Goal: Task Accomplishment & Management: Manage account settings

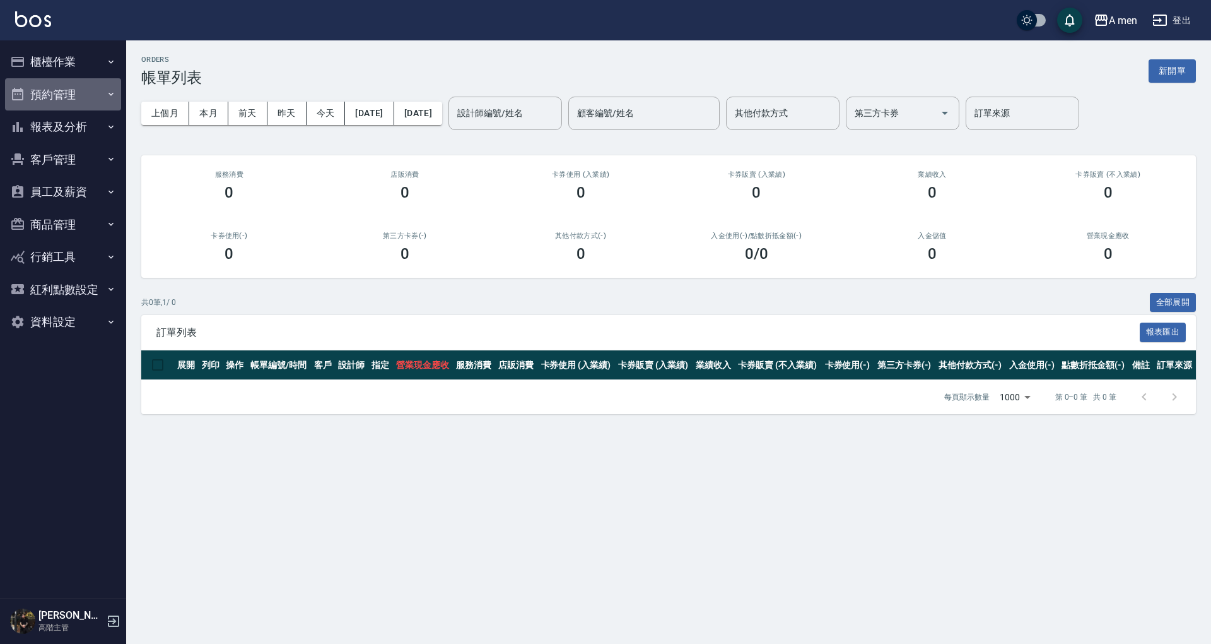
click at [107, 92] on icon "button" at bounding box center [111, 94] width 10 height 10
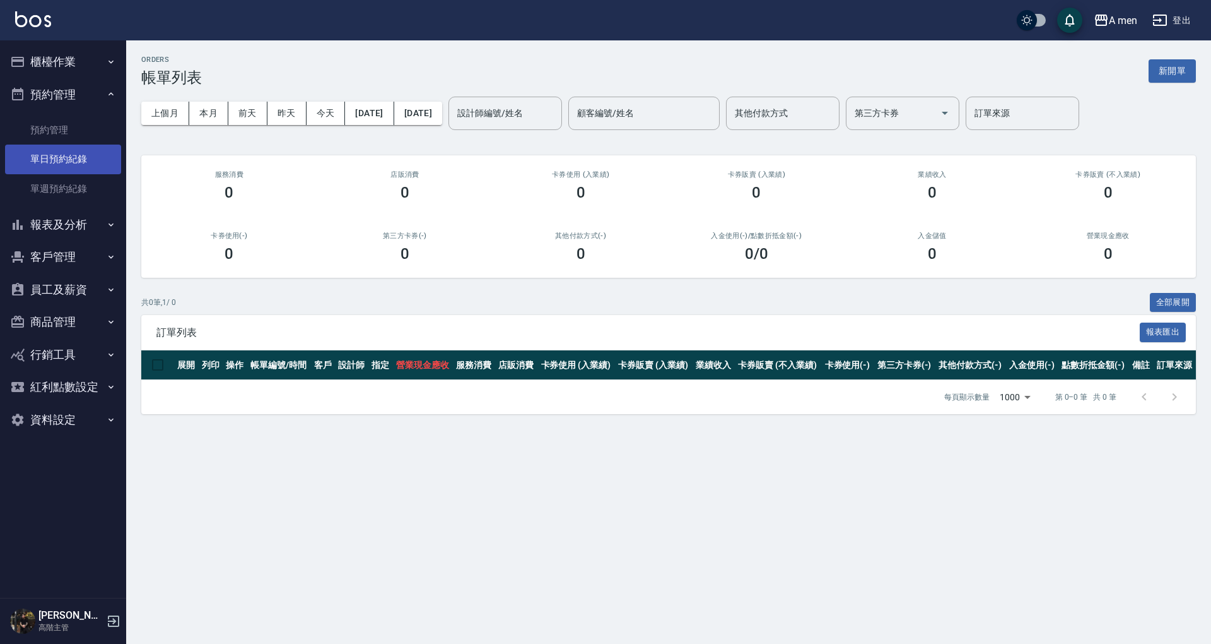
click at [92, 148] on link "單日預約紀錄" at bounding box center [63, 158] width 116 height 29
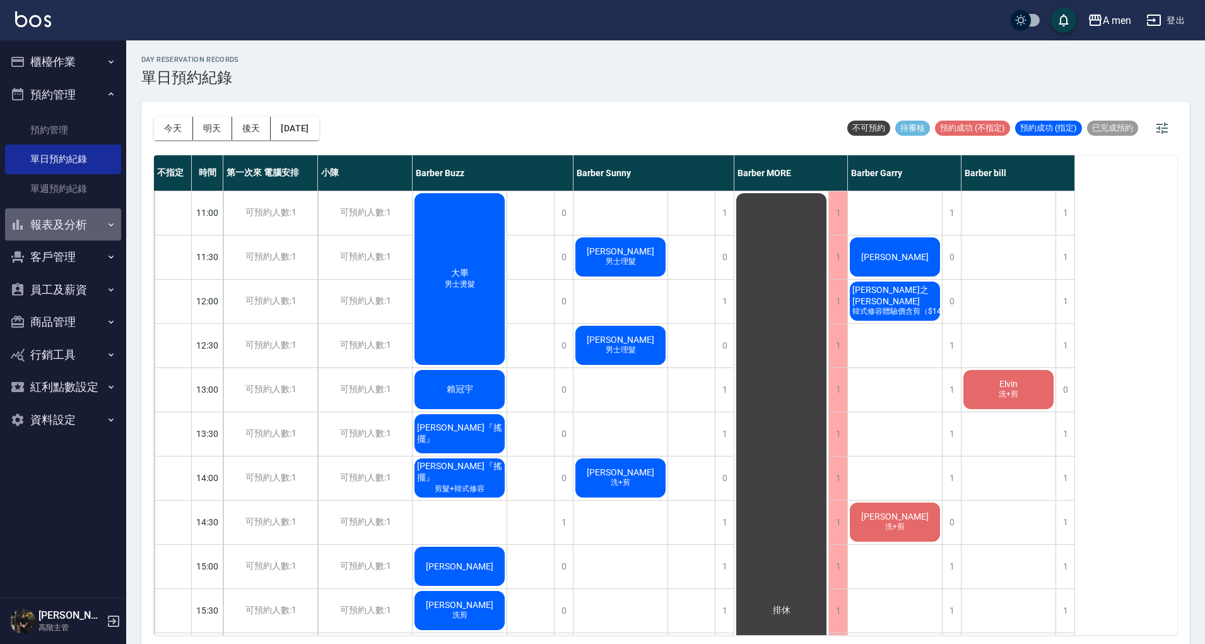
click at [92, 219] on button "報表及分析" at bounding box center [63, 224] width 116 height 33
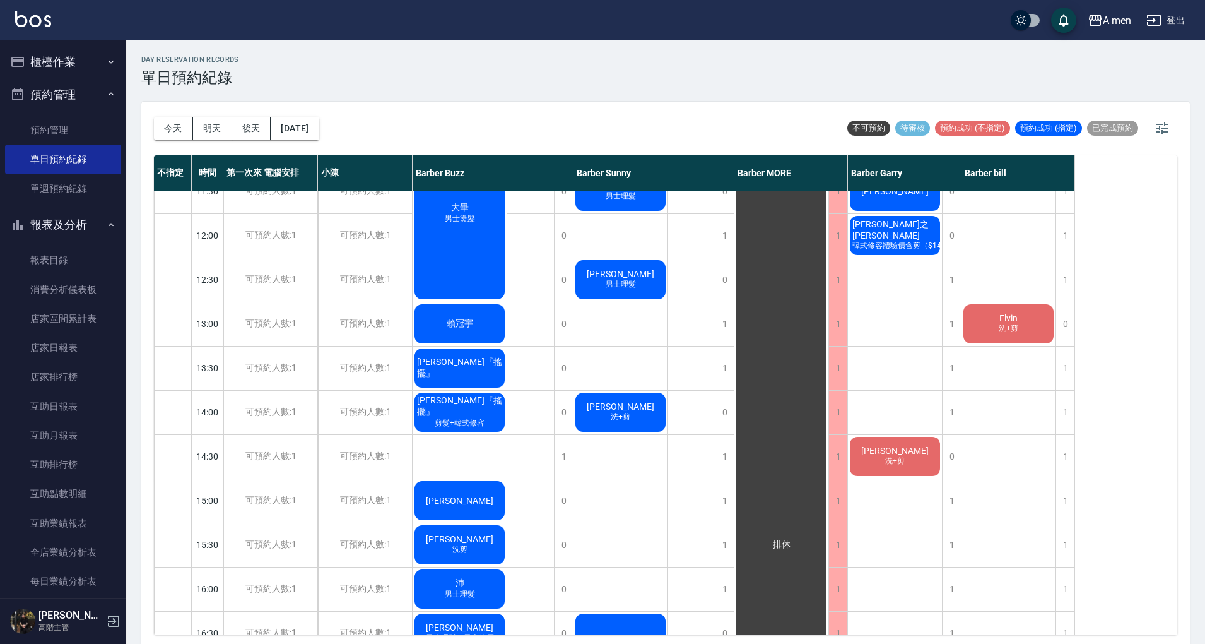
scroll to position [68, 0]
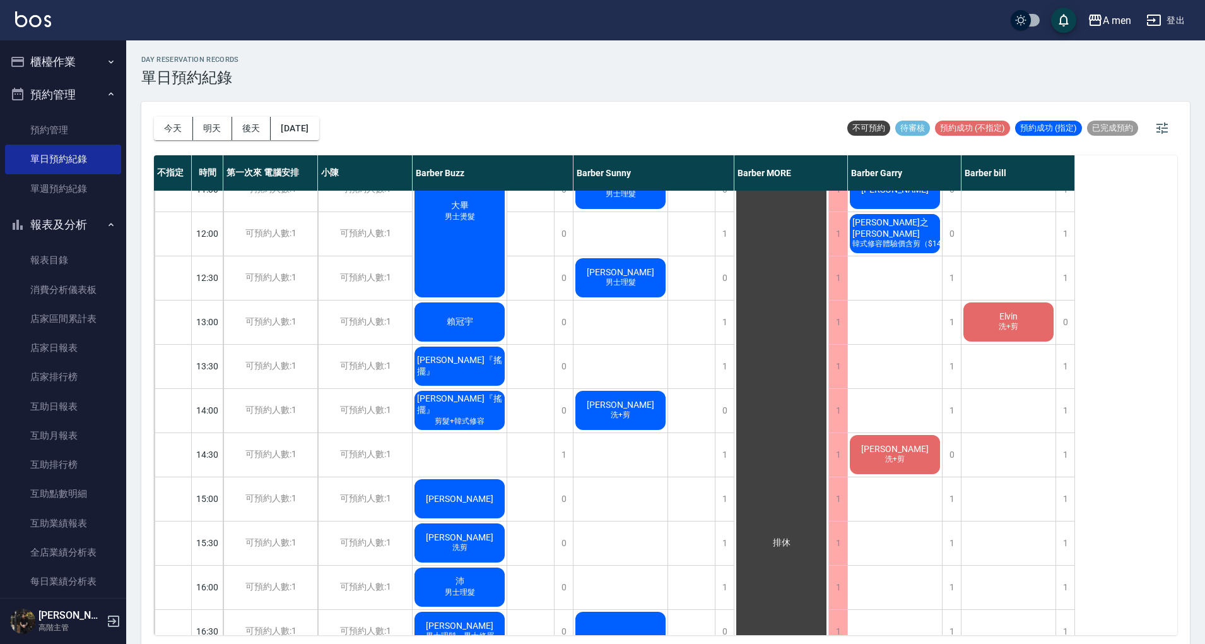
click at [998, 317] on span "Elvin" at bounding box center [1008, 316] width 23 height 10
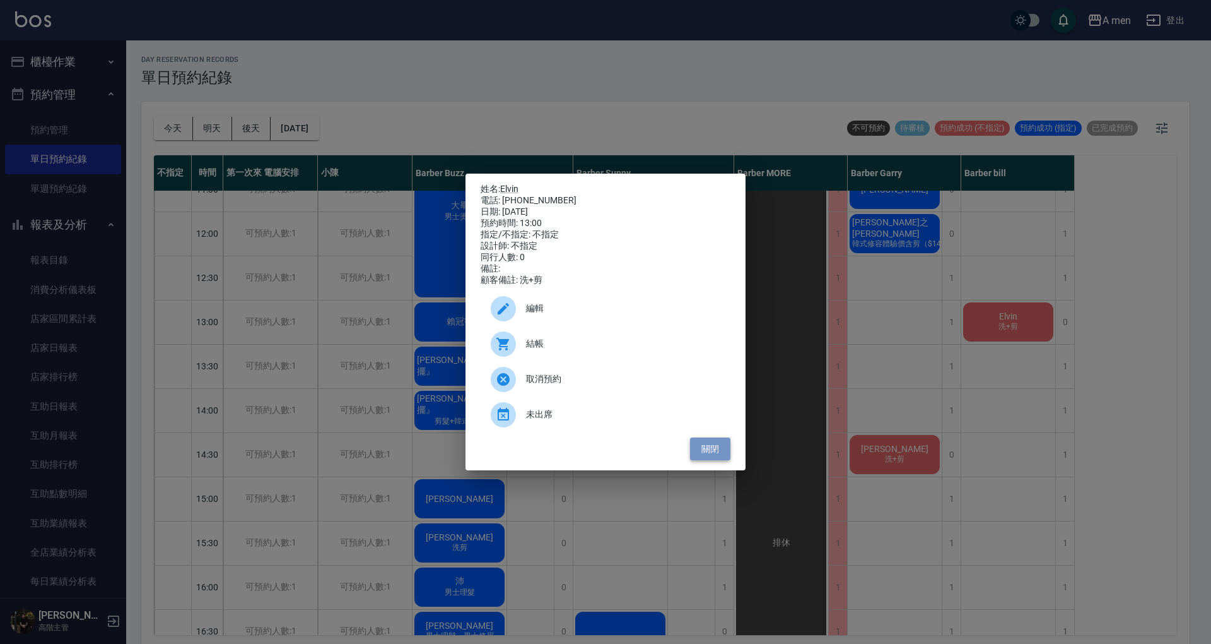
click at [706, 456] on button "關閉" at bounding box center [710, 448] width 40 height 23
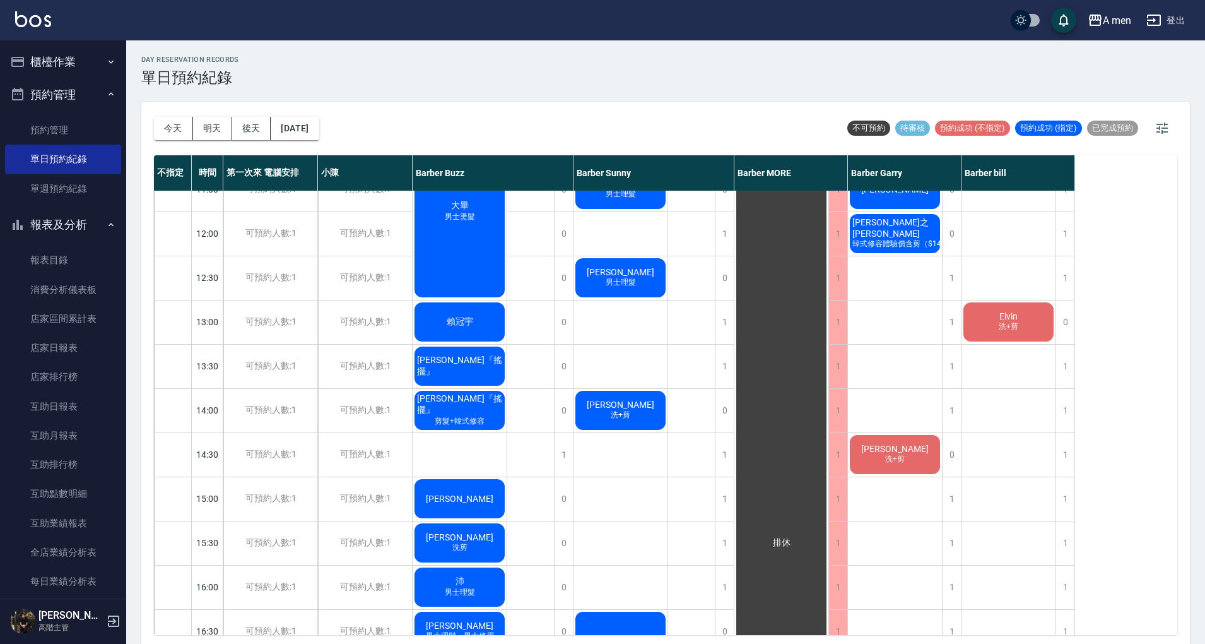
click at [1022, 323] on div "Elvin 洗+剪" at bounding box center [1009, 321] width 94 height 43
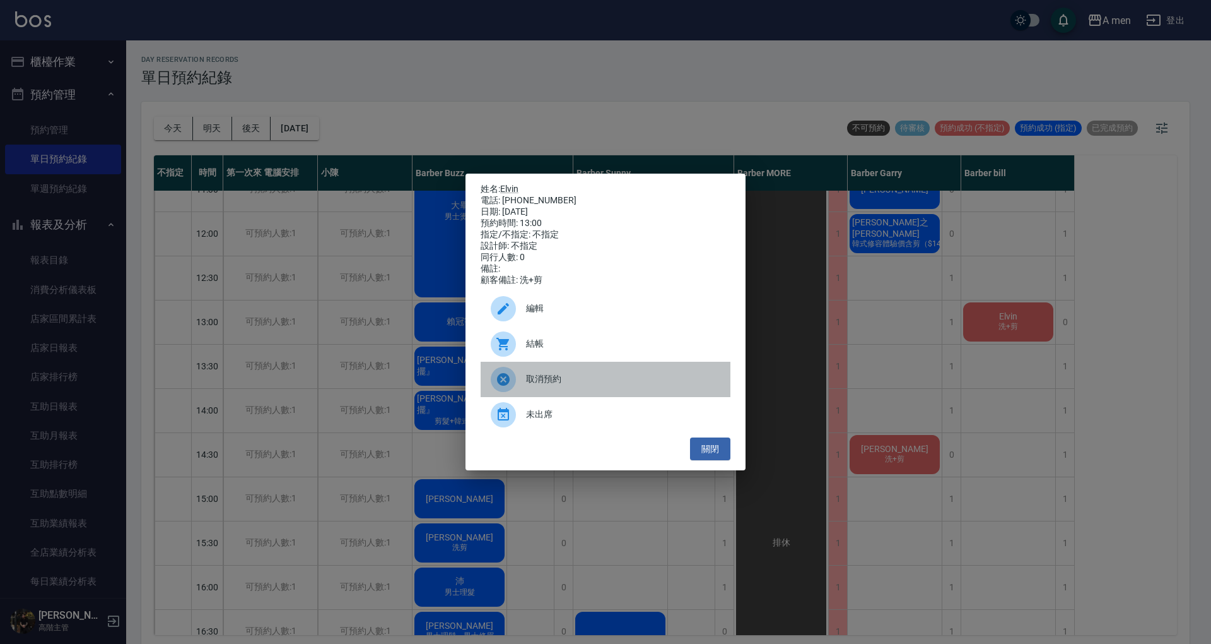
click at [638, 385] on span "取消預約" at bounding box center [623, 378] width 194 height 13
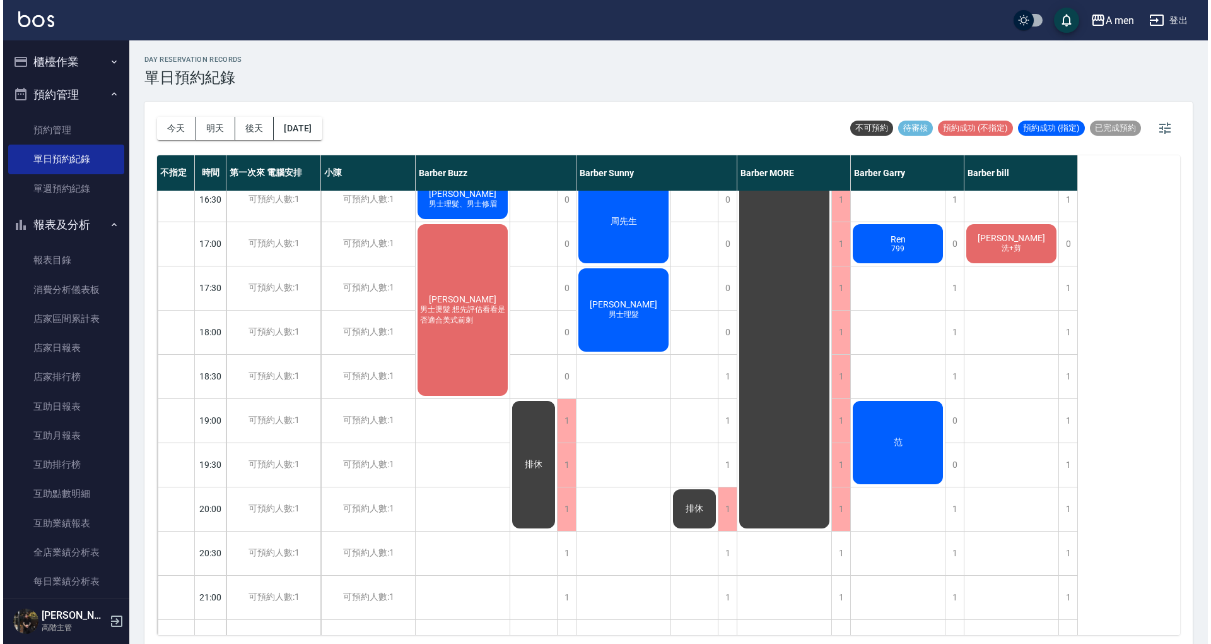
scroll to position [497, 0]
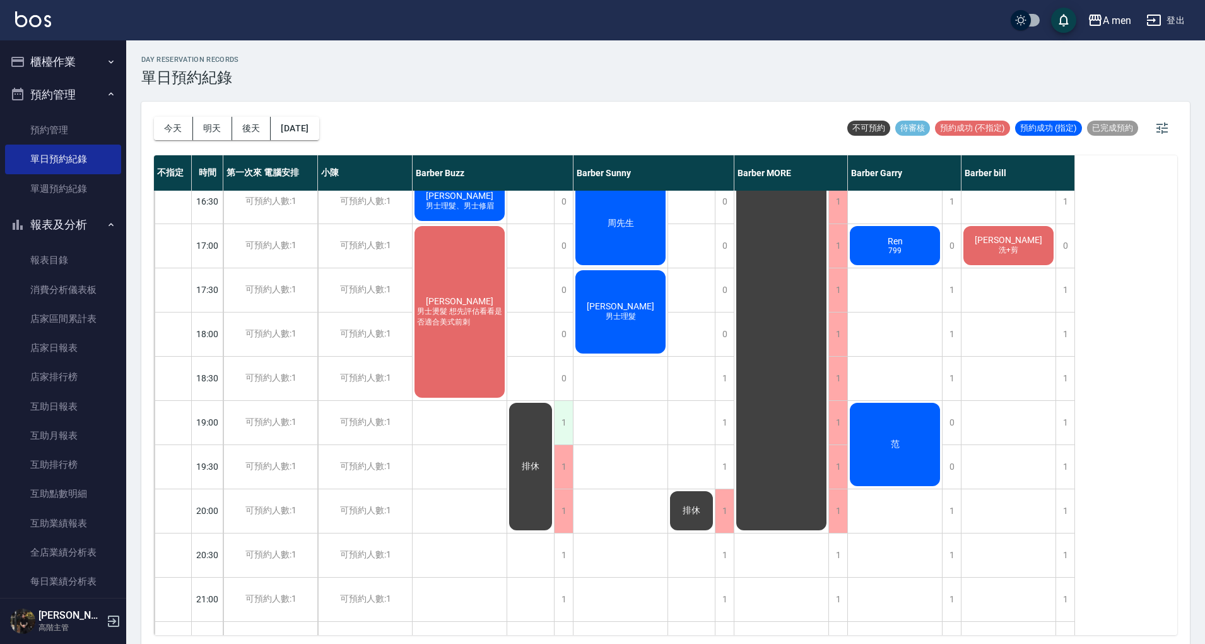
click at [570, 425] on div "1" at bounding box center [563, 423] width 19 height 44
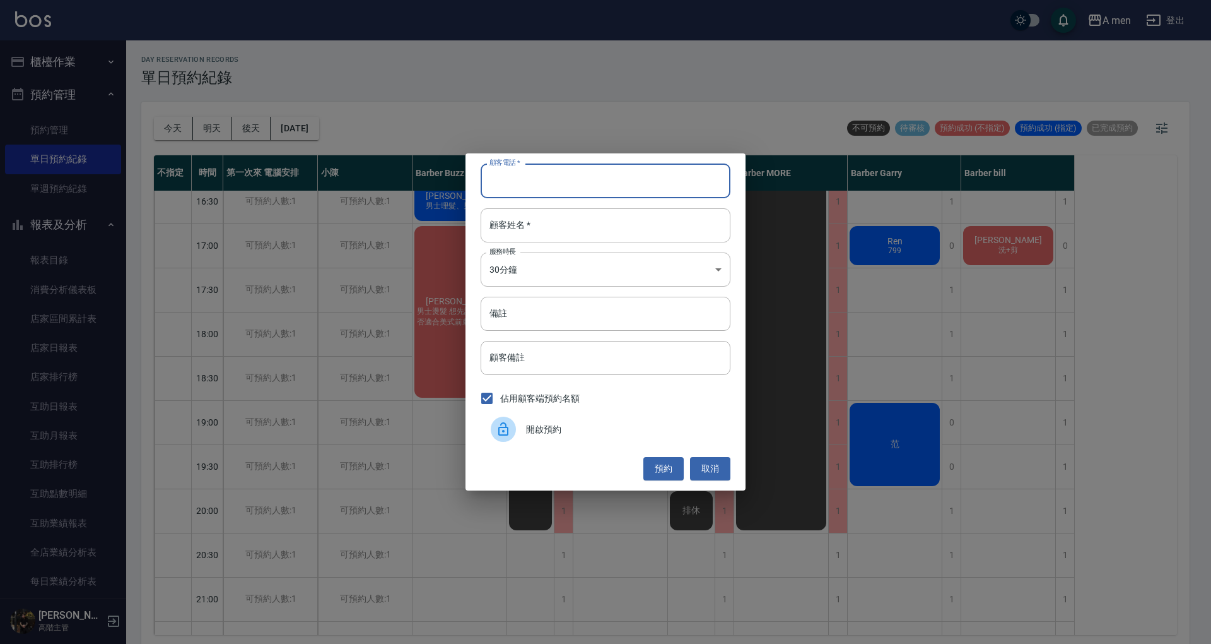
click at [543, 191] on input "顧客電話   *" at bounding box center [606, 180] width 250 height 34
